Goal: Information Seeking & Learning: Learn about a topic

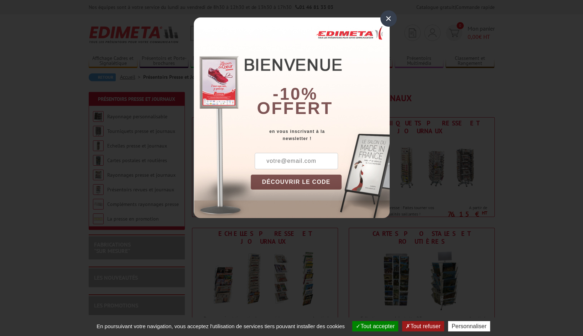
click at [387, 19] on div "×" at bounding box center [389, 18] width 16 height 16
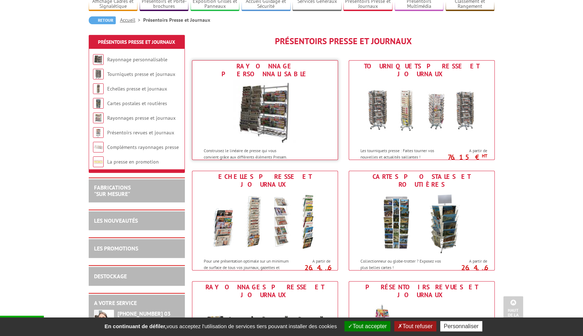
scroll to position [57, 0]
click at [261, 112] on img at bounding box center [265, 112] width 64 height 64
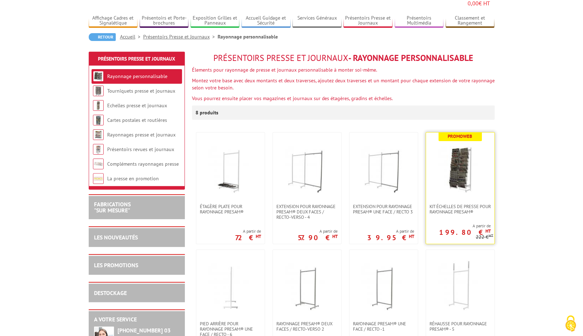
click at [463, 176] on img at bounding box center [460, 168] width 50 height 50
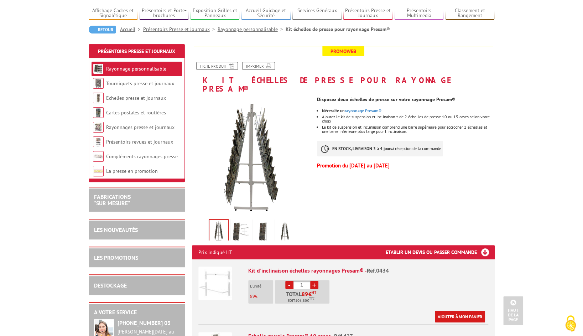
scroll to position [38, 0]
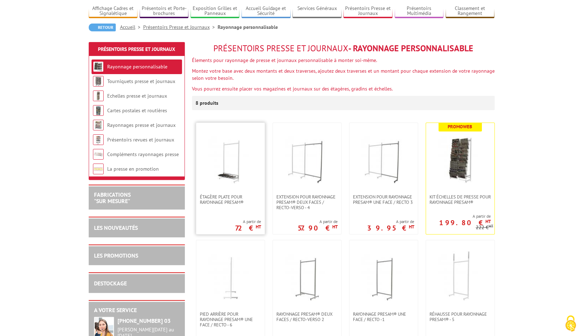
scroll to position [119, 0]
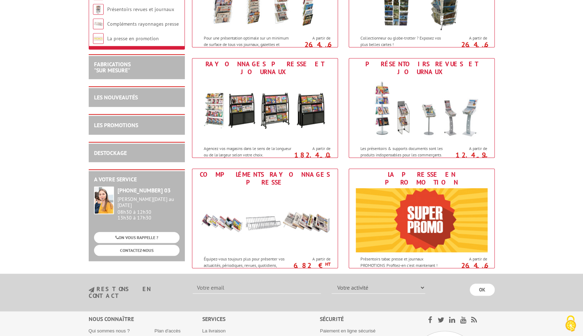
scroll to position [377, 0]
